Goal: Information Seeking & Learning: Find specific page/section

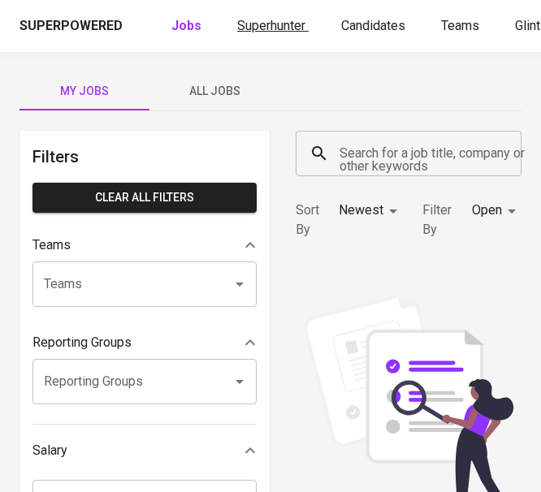
click at [277, 34] on link "Superhunter" at bounding box center [273, 26] width 72 height 20
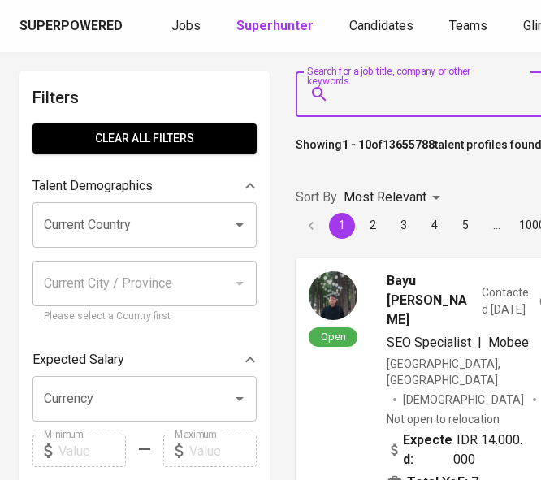
click at [378, 104] on input "Search for a job title, company or other keywords" at bounding box center [424, 94] width 176 height 31
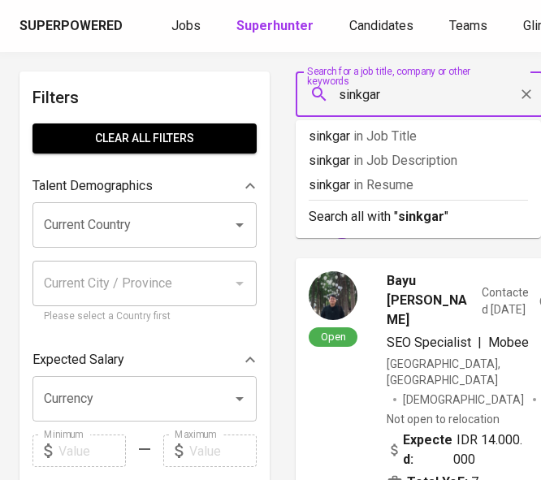
type input "sinkgard"
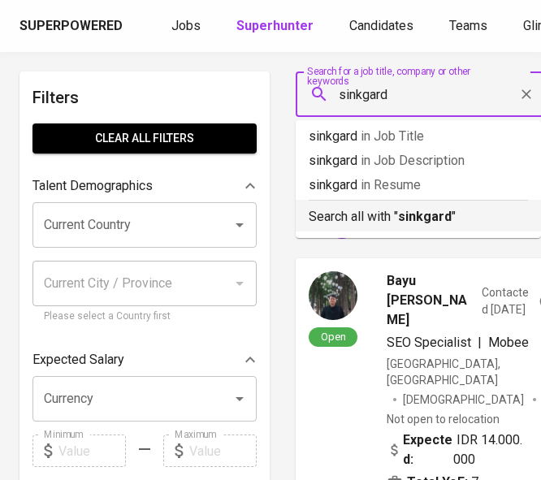
click at [428, 216] on b "sinkgard" at bounding box center [425, 216] width 54 height 15
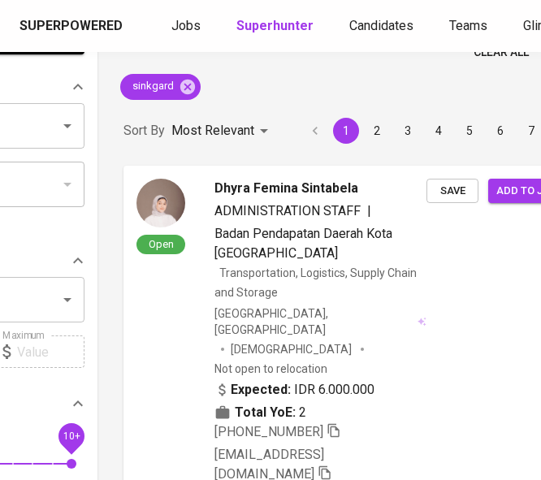
scroll to position [0, 172]
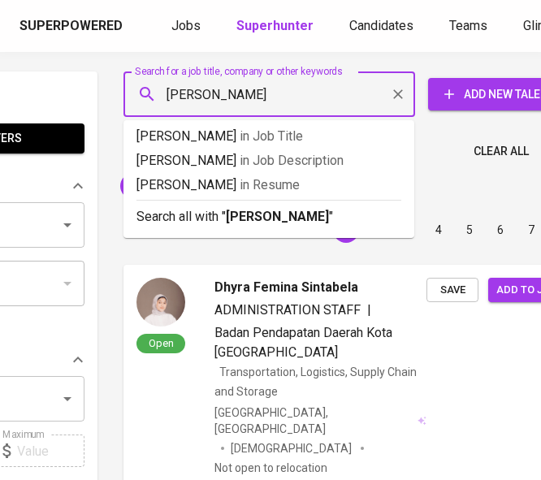
type input "[PERSON_NAME]"
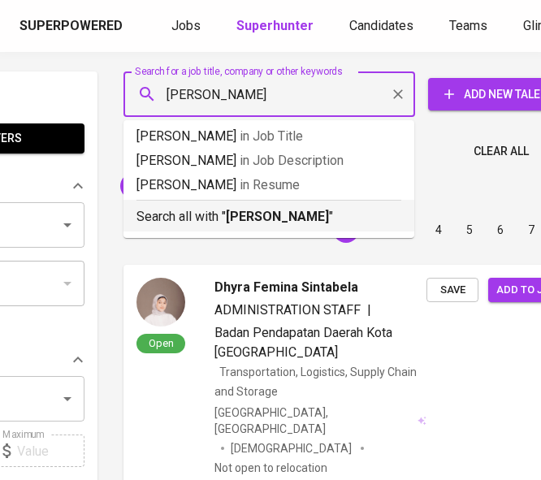
click at [301, 212] on b "[PERSON_NAME]" at bounding box center [277, 216] width 103 height 15
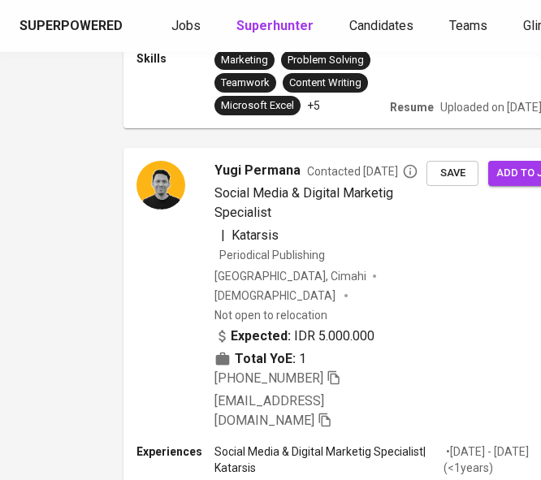
scroll to position [0, 172]
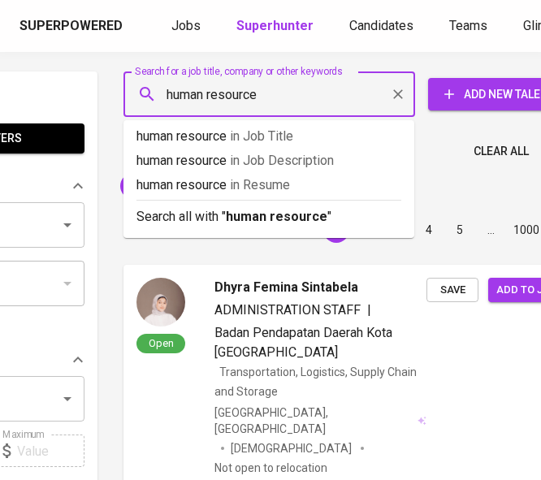
type input "human resources"
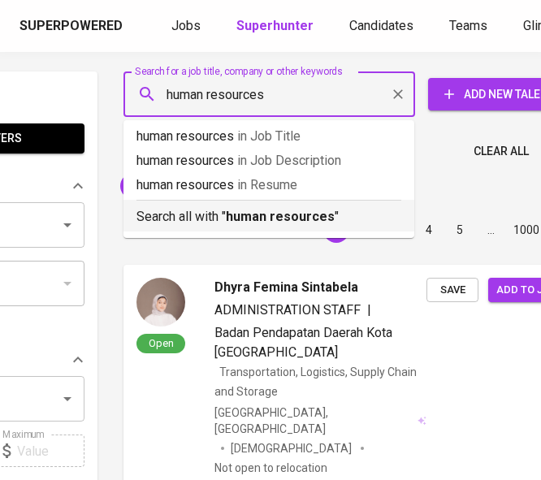
click at [306, 225] on p "Search all with " human resources "" at bounding box center [269, 217] width 265 height 20
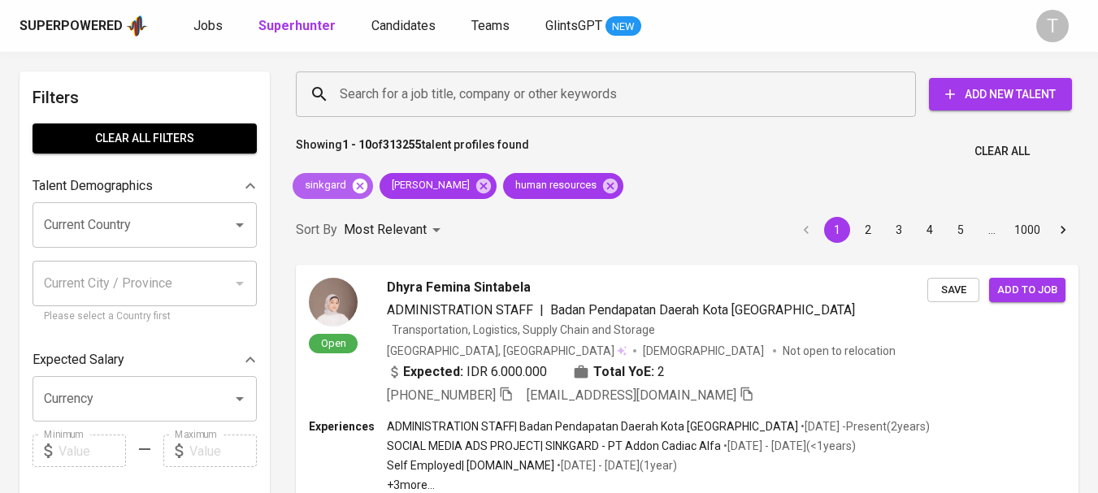
click at [363, 184] on icon at bounding box center [360, 185] width 15 height 15
click at [503, 185] on span "human resources" at bounding box center [554, 185] width 103 height 15
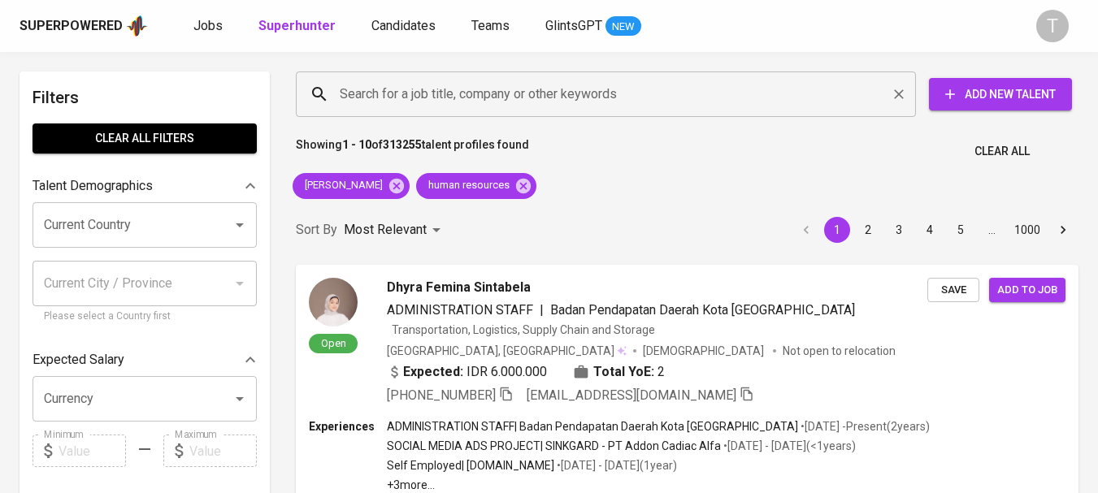
click at [553, 97] on input "Search for a job title, company or other keywords" at bounding box center [610, 94] width 549 height 31
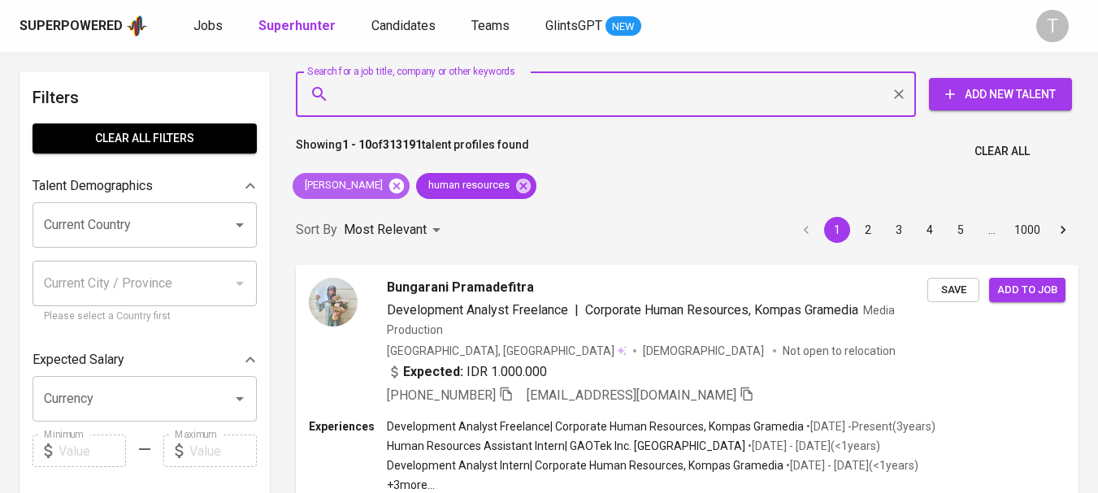
click at [389, 180] on icon at bounding box center [396, 185] width 15 height 15
